Goal: Task Accomplishment & Management: Complete application form

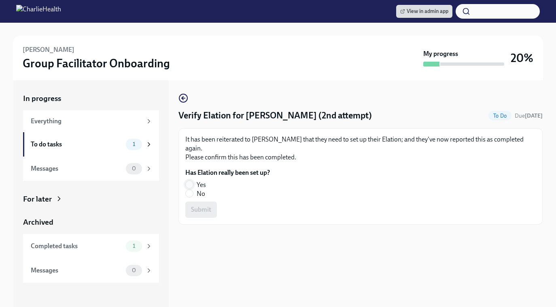
click at [191, 181] on input "Yes" at bounding box center [189, 184] width 7 height 7
radio input "true"
click at [196, 205] on span "Submit" at bounding box center [201, 209] width 20 height 8
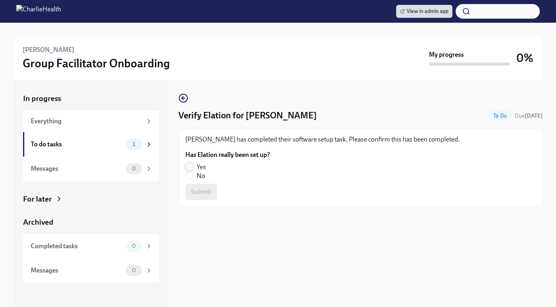
click at [189, 167] on input "Yes" at bounding box center [189, 166] width 7 height 7
radio input "true"
click at [192, 198] on button "Submit" at bounding box center [201, 191] width 32 height 16
click at [194, 168] on label "Yes" at bounding box center [224, 166] width 78 height 9
click at [193, 168] on input "Yes" at bounding box center [189, 166] width 7 height 7
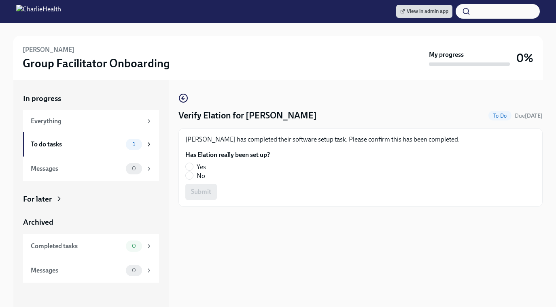
radio input "true"
click at [202, 197] on button "Submit" at bounding box center [201, 191] width 32 height 16
click at [194, 168] on label "Yes" at bounding box center [224, 166] width 78 height 9
click at [193, 168] on input "Yes" at bounding box center [189, 166] width 7 height 7
radio input "true"
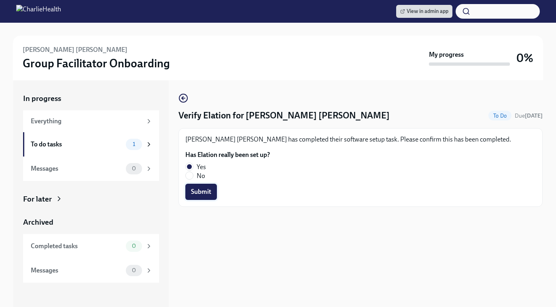
click at [197, 191] on span "Submit" at bounding box center [201, 191] width 20 height 8
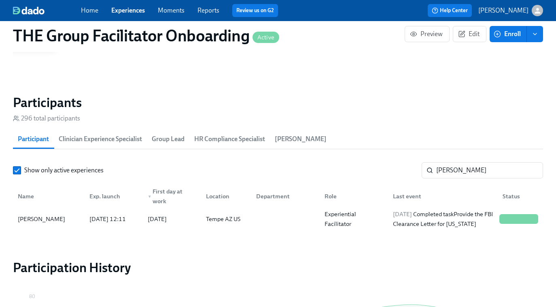
scroll to position [0, 11490]
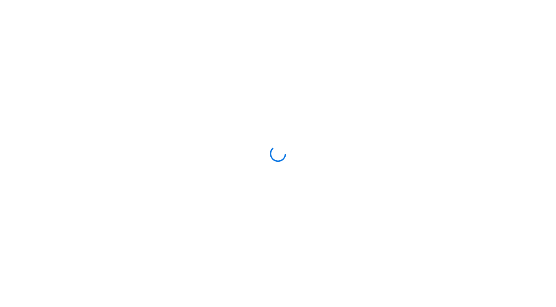
scroll to position [23, 0]
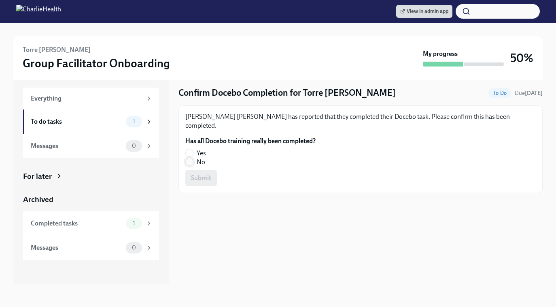
click at [190, 158] on input "No" at bounding box center [189, 161] width 7 height 7
radio input "true"
click at [197, 174] on span "Submit" at bounding box center [201, 178] width 20 height 8
